Goal: Use online tool/utility: Utilize a website feature to perform a specific function

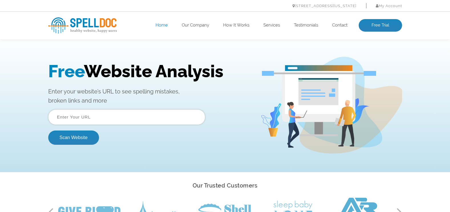
click at [102, 115] on input "text" at bounding box center [126, 117] width 157 height 15
paste input "[URL][DOMAIN_NAME]"
type input "[URL][DOMAIN_NAME]"
click at [87, 133] on button "Scan Website" at bounding box center [73, 138] width 51 height 14
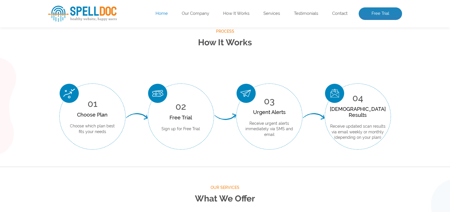
scroll to position [228, 0]
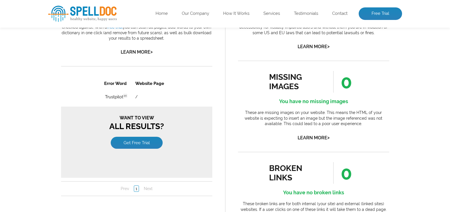
scroll to position [285, 0]
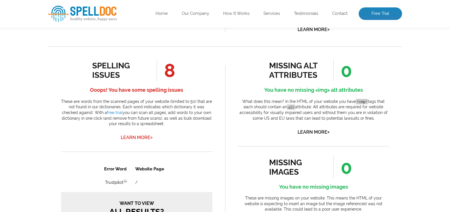
click at [142, 139] on link "Learn More >" at bounding box center [137, 137] width 32 height 5
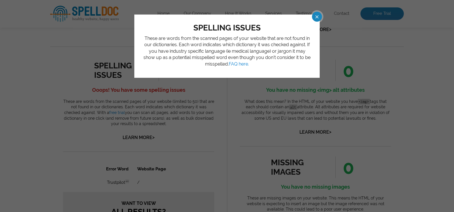
click at [315, 16] on span at bounding box center [312, 17] width 10 height 10
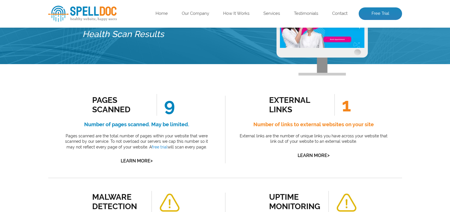
scroll to position [57, 0]
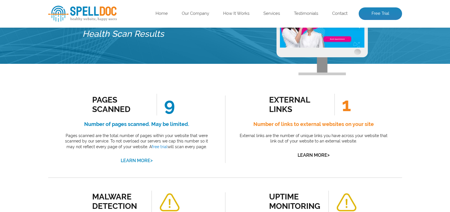
click at [139, 159] on link "Learn More >" at bounding box center [137, 160] width 32 height 5
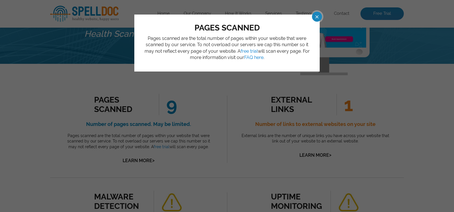
click at [317, 16] on span at bounding box center [312, 17] width 10 height 10
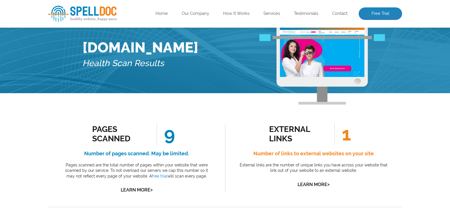
scroll to position [0, 0]
